Goal: Transaction & Acquisition: Purchase product/service

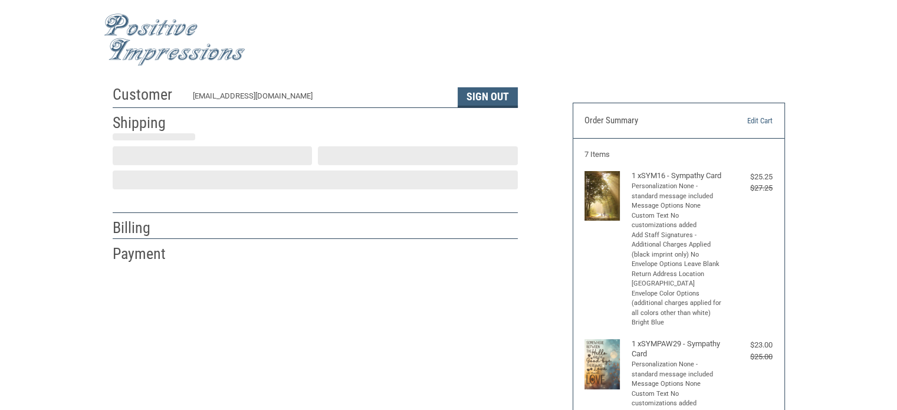
scroll to position [26, 0]
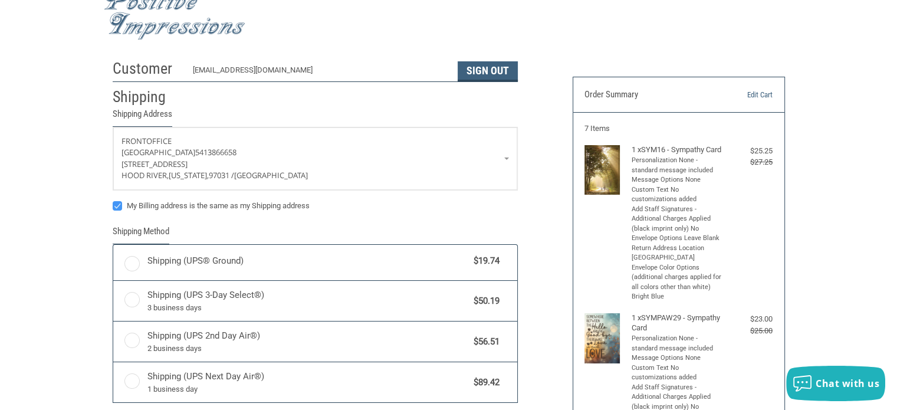
radio input "true"
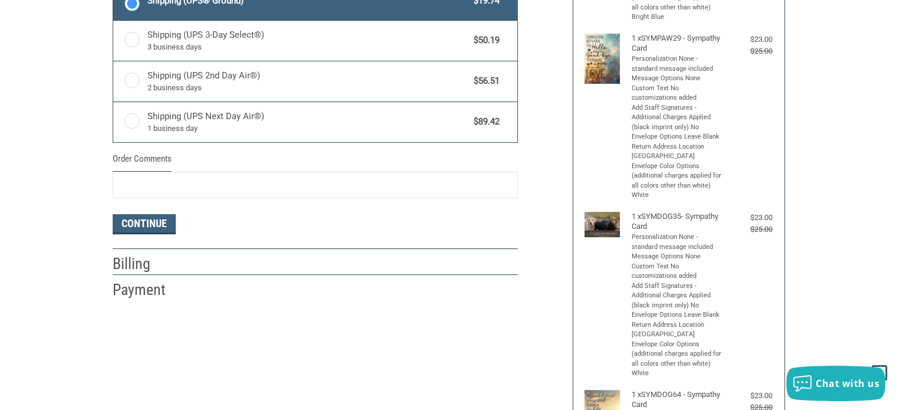
scroll to position [318, 0]
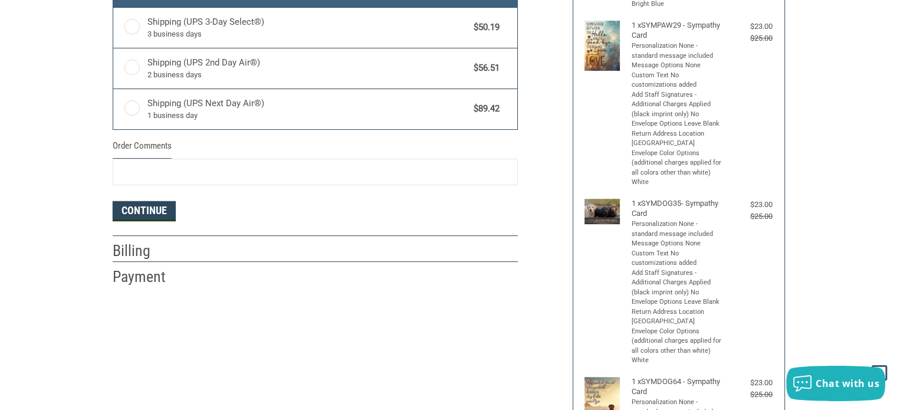
click at [153, 212] on button "Continue" at bounding box center [144, 211] width 63 height 20
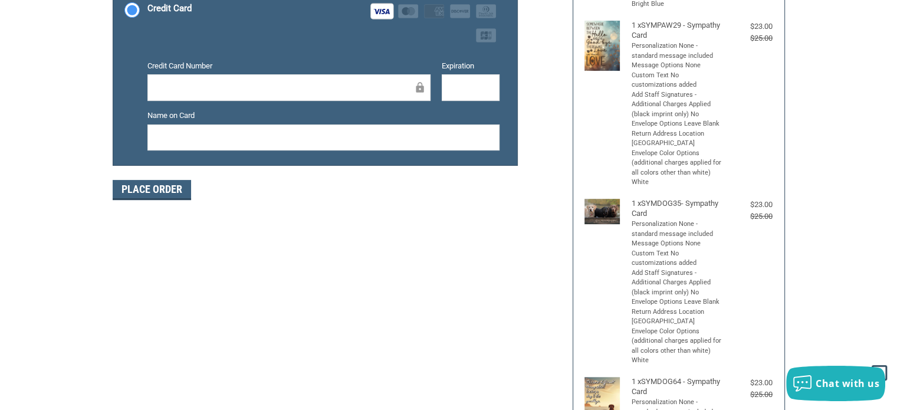
click at [169, 183] on button "Place Order" at bounding box center [152, 190] width 78 height 20
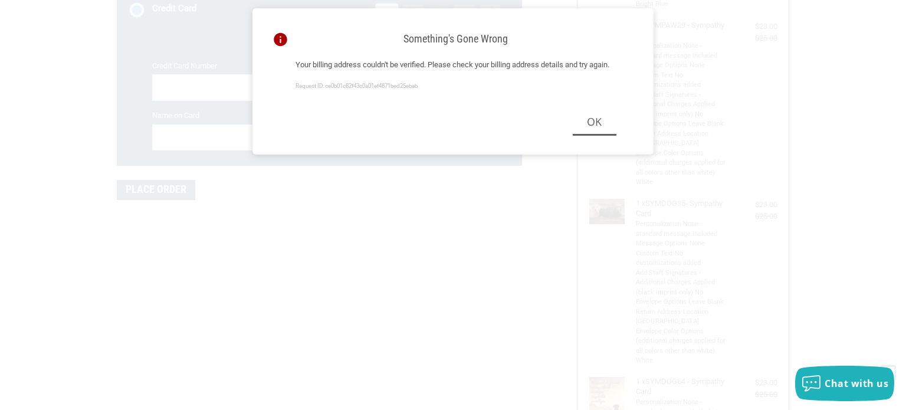
drag, startPoint x: 905, startPoint y: 207, endPoint x: 635, endPoint y: 156, distance: 274.8
click at [889, 203] on div "Something's gone wrong Your billing address couldn't be verified. Please check …" at bounding box center [453, 205] width 906 height 410
click at [612, 136] on button "Ok" at bounding box center [595, 122] width 44 height 27
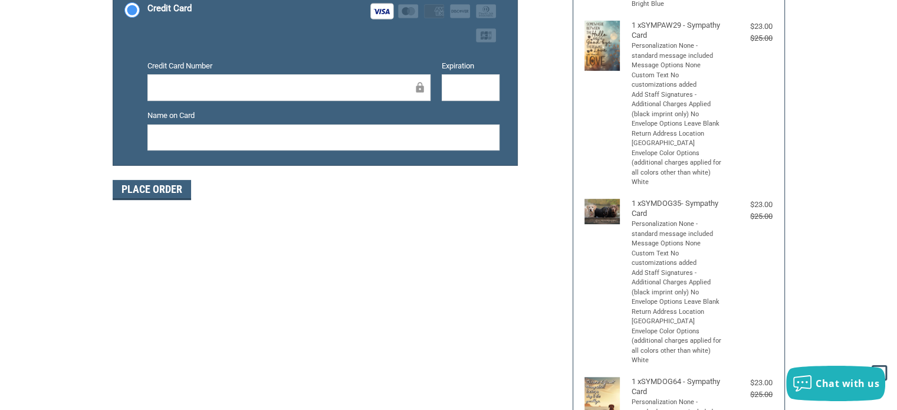
click at [612, 148] on figure at bounding box center [607, 104] width 47 height 166
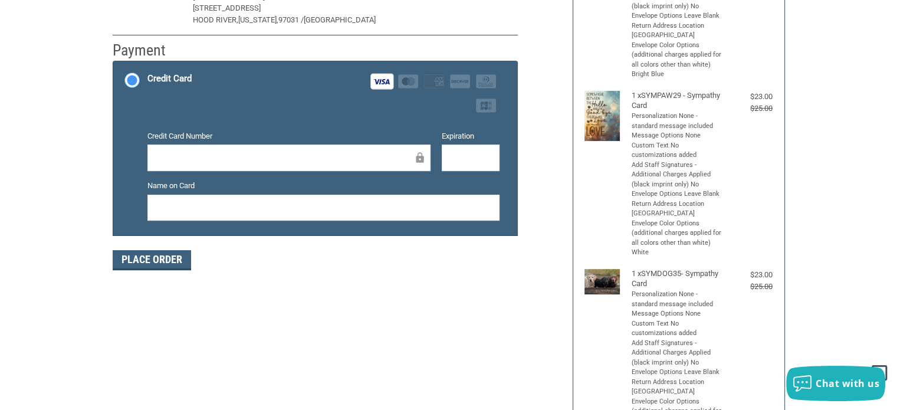
scroll to position [205, 0]
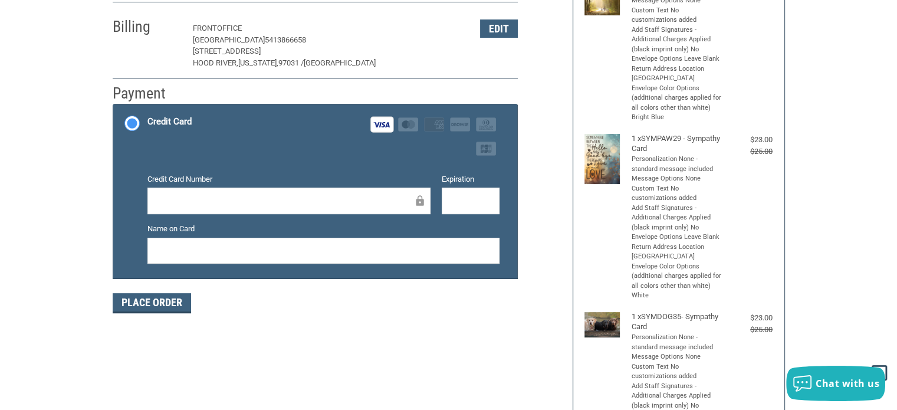
click at [399, 208] on div at bounding box center [288, 201] width 283 height 27
click at [377, 44] on p "[GEOGRAPHIC_DATA] 5413866658" at bounding box center [330, 40] width 275 height 12
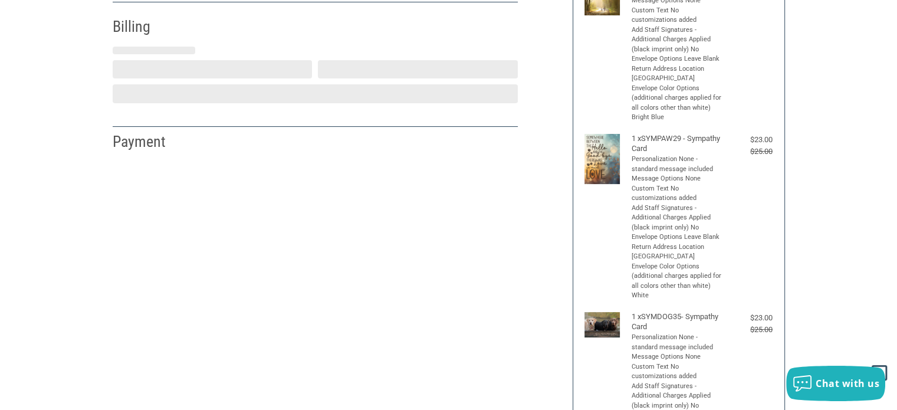
click at [377, 44] on div "Billing" at bounding box center [315, 27] width 405 height 40
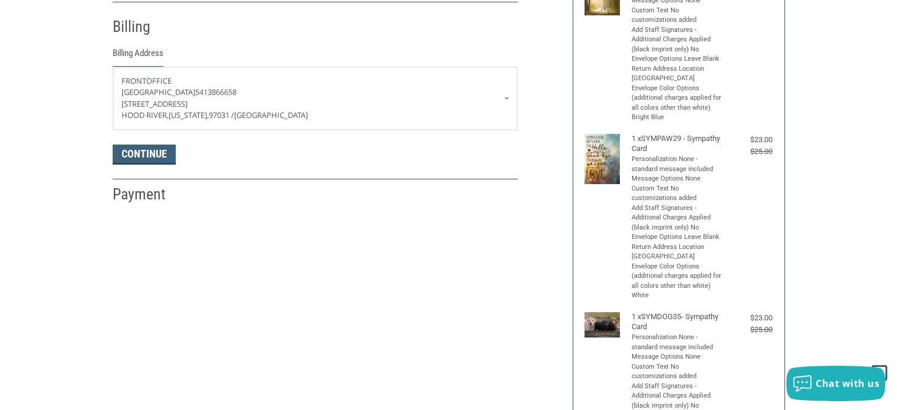
click at [377, 44] on div "Billing" at bounding box center [315, 27] width 405 height 40
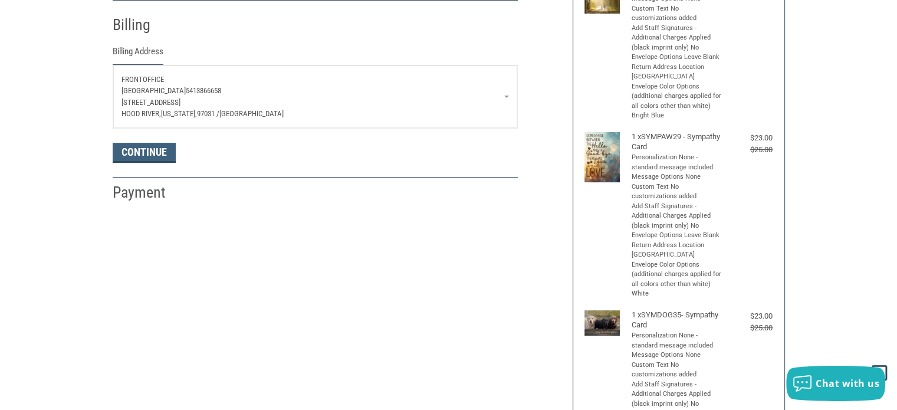
click at [294, 110] on p "[GEOGRAPHIC_DATA][US_STATE] / [GEOGRAPHIC_DATA]" at bounding box center [314, 114] width 387 height 12
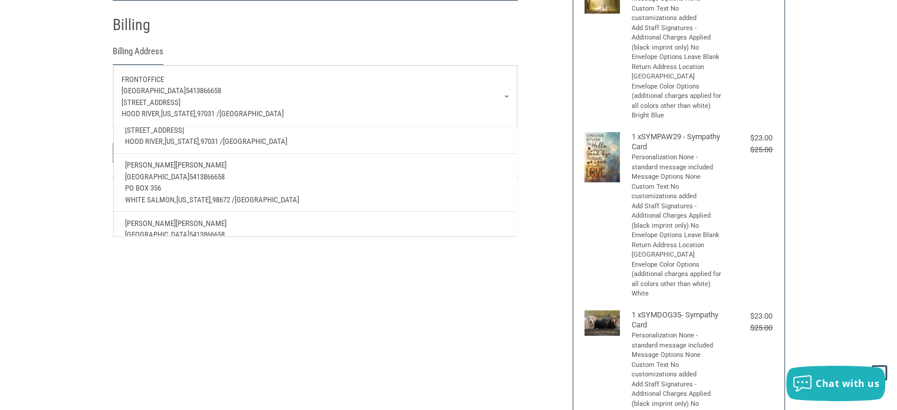
scroll to position [61, 0]
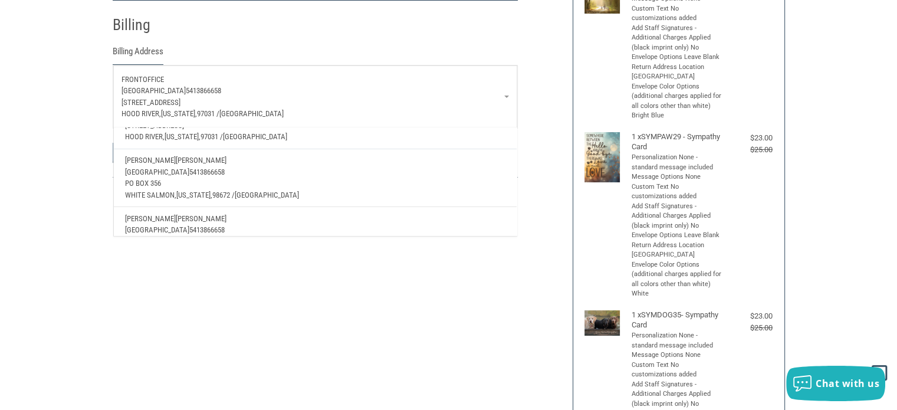
click at [181, 183] on p "PO BOX 356" at bounding box center [315, 184] width 380 height 12
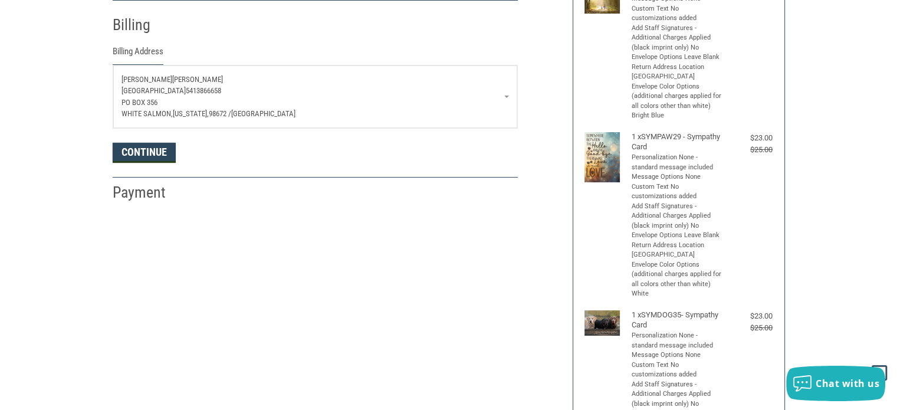
click at [157, 157] on button "Continue" at bounding box center [144, 153] width 63 height 20
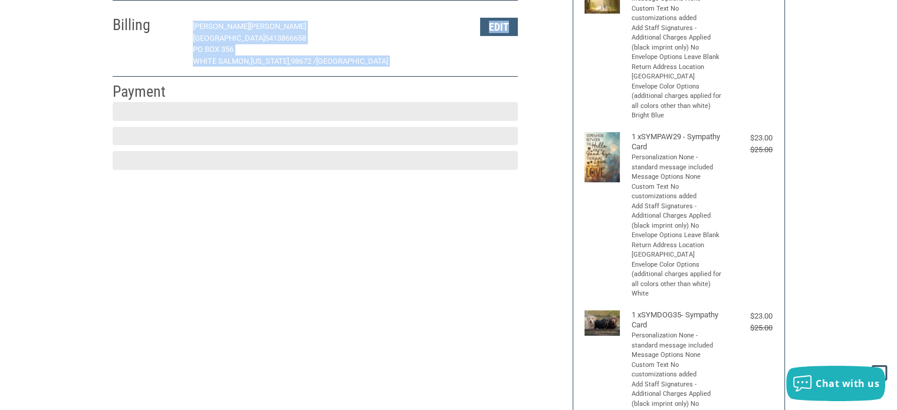
scroll to position [201, 0]
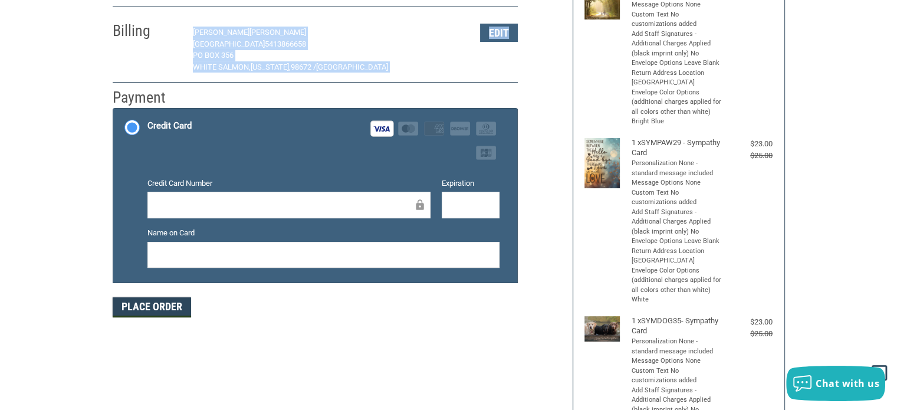
click at [173, 300] on button "Place Order" at bounding box center [152, 307] width 78 height 20
